Goal: Find specific page/section: Find specific page/section

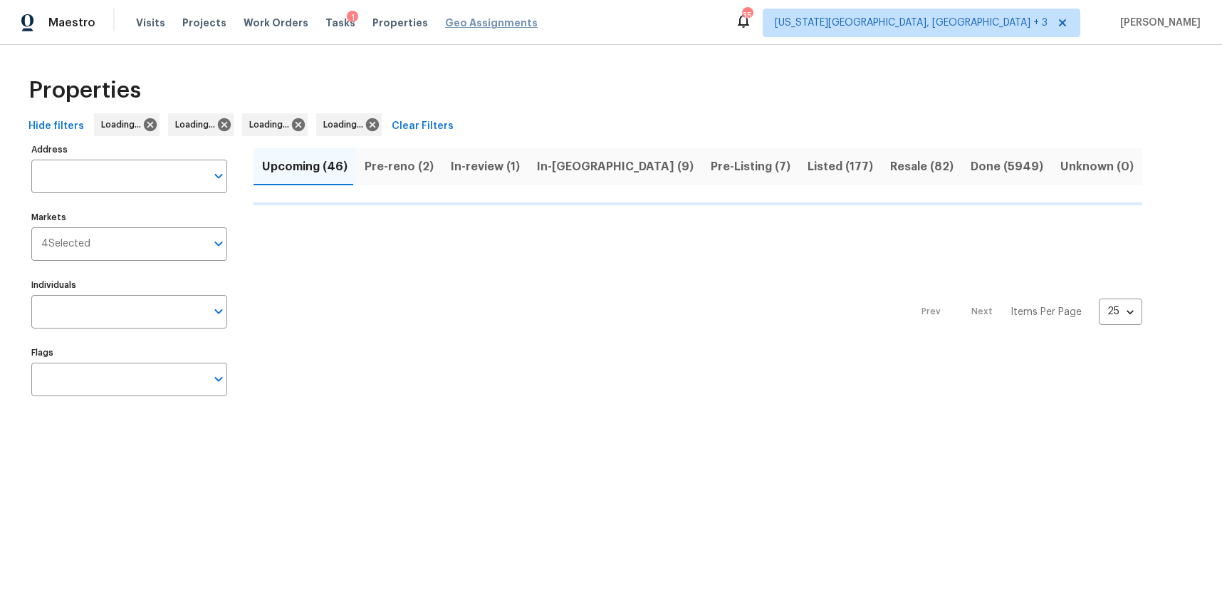
click at [458, 24] on span "Geo Assignments" at bounding box center [491, 23] width 93 height 14
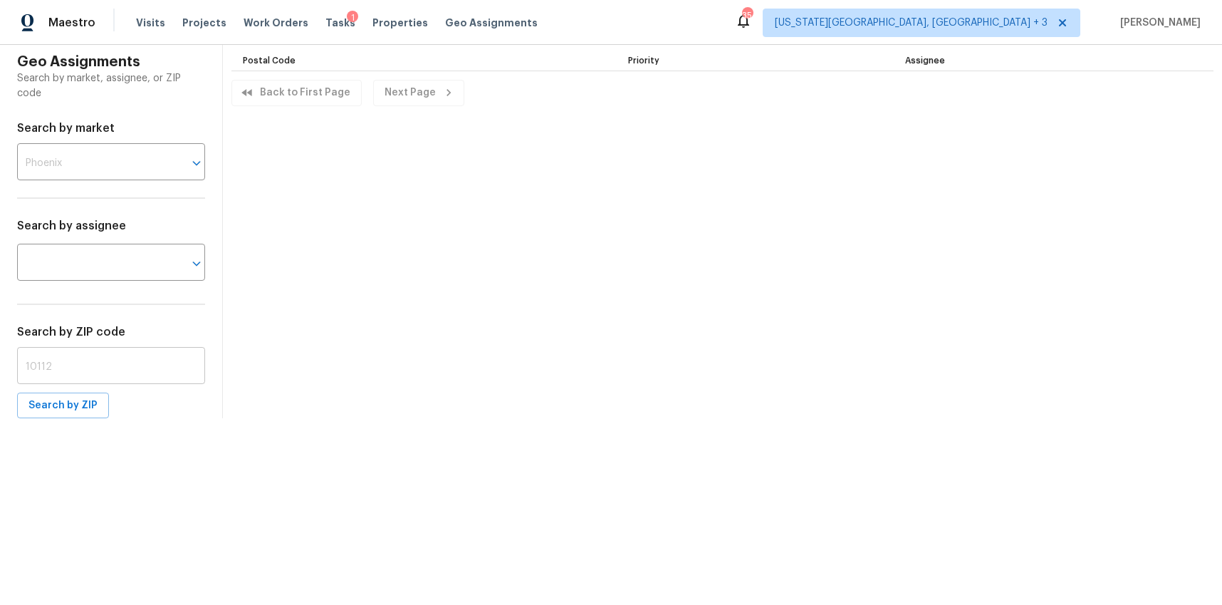
click at [61, 365] on input "text" at bounding box center [111, 366] width 188 height 33
click at [54, 411] on span "Search by ZIP" at bounding box center [62, 406] width 69 height 18
click at [88, 356] on input "85154" at bounding box center [111, 366] width 188 height 33
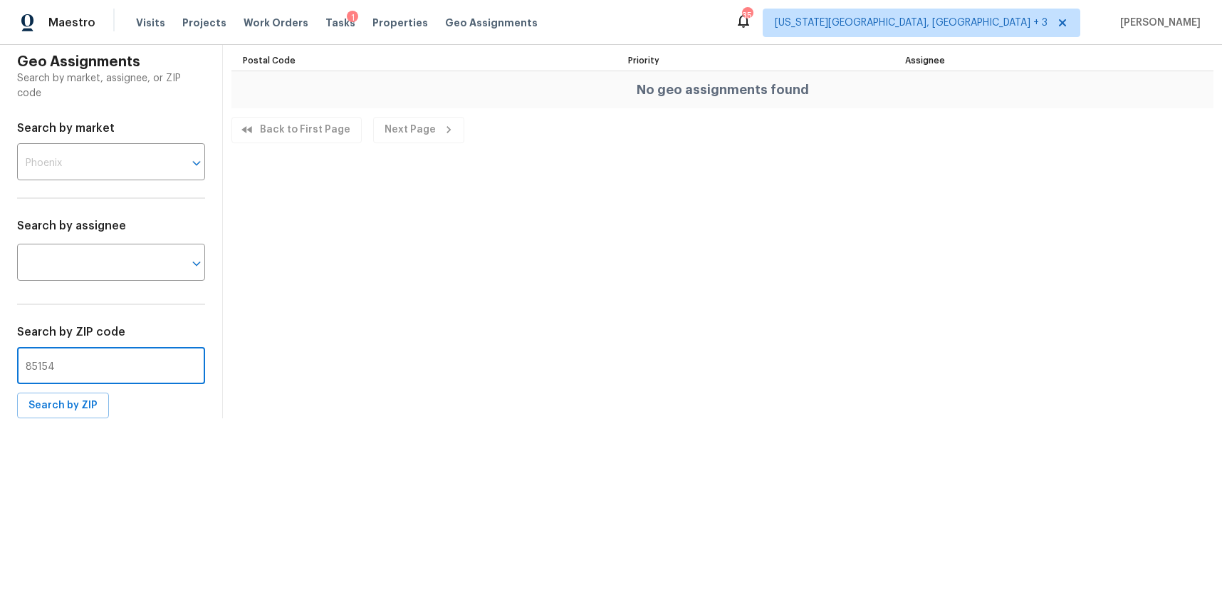
click at [80, 367] on input "85154" at bounding box center [111, 366] width 188 height 33
type input "85145"
click at [55, 412] on span "Search by ZIP" at bounding box center [62, 406] width 69 height 18
click at [393, 26] on span "Properties" at bounding box center [400, 23] width 56 height 14
